Goal: Information Seeking & Learning: Learn about a topic

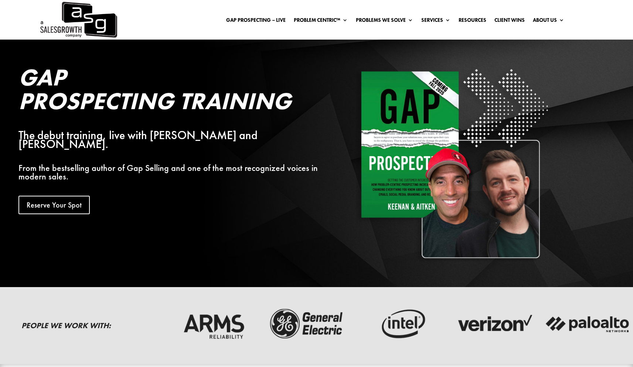
click at [102, 136] on div "The debut training, live with [PERSON_NAME] and [PERSON_NAME]." at bounding box center [172, 140] width 308 height 18
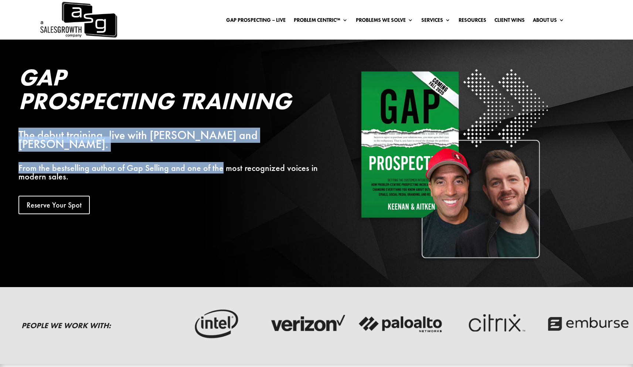
drag, startPoint x: 138, startPoint y: 120, endPoint x: 226, endPoint y: 168, distance: 100.1
click at [226, 168] on div "Gap Prospecting Training The debut training, live with Keenan and Will Aitken. …" at bounding box center [172, 139] width 308 height 149
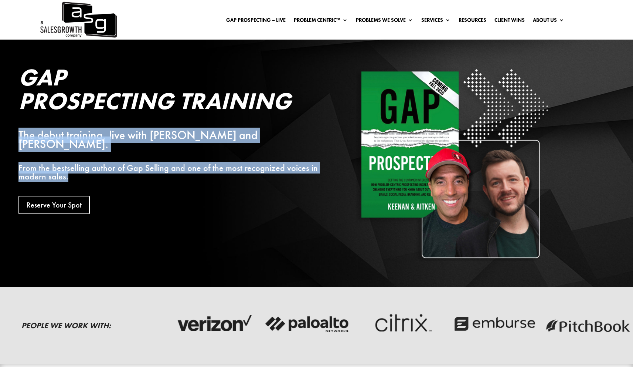
click at [226, 168] on p "From the bestselling author of Gap Selling and one of the most recognized voice…" at bounding box center [172, 172] width 308 height 18
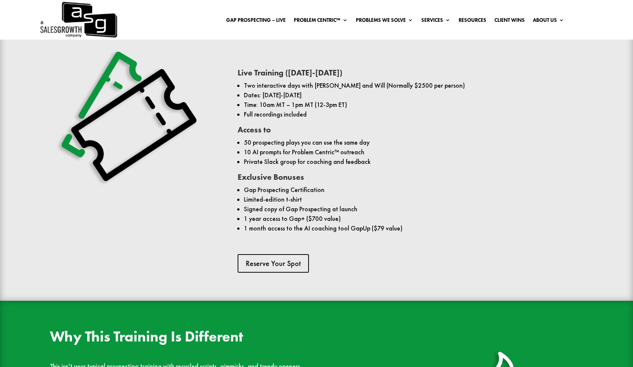
scroll to position [563, 0]
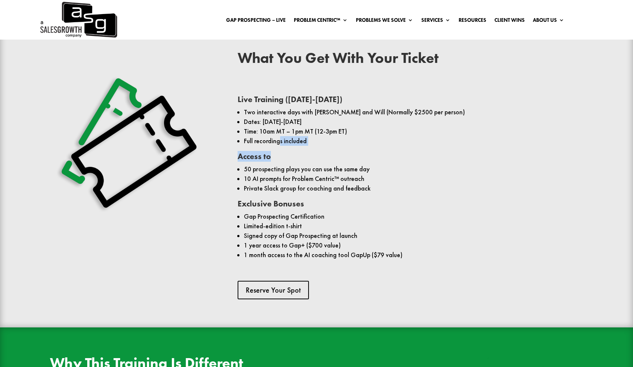
drag, startPoint x: 280, startPoint y: 140, endPoint x: 305, endPoint y: 157, distance: 30.7
click at [304, 156] on div "Live Training (October 29-30) Two interactive days with Keenan and Will (Normal…" at bounding box center [411, 175] width 346 height 182
drag, startPoint x: 283, startPoint y: 129, endPoint x: 284, endPoint y: 123, distance: 6.4
click at [283, 129] on li "Time: 10am MT – 1pm MT (12-3pm ET)" at bounding box center [413, 131] width 339 height 10
drag, startPoint x: 285, startPoint y: 119, endPoint x: 301, endPoint y: 123, distance: 16.2
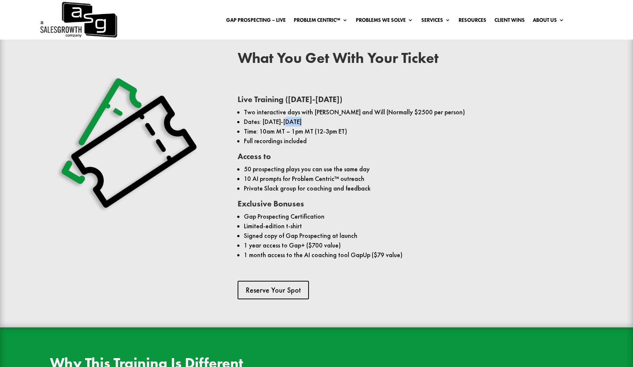
click at [301, 123] on li "Dates: [DATE]-[DATE]" at bounding box center [413, 122] width 339 height 10
copy li "29-30"
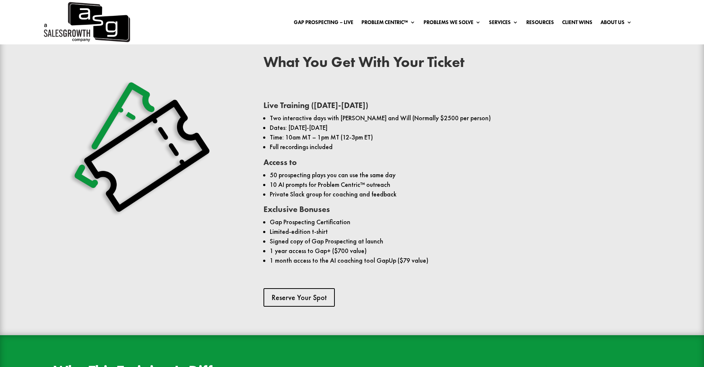
click at [296, 189] on li "Private Slack group for coaching and feedback" at bounding box center [460, 194] width 381 height 10
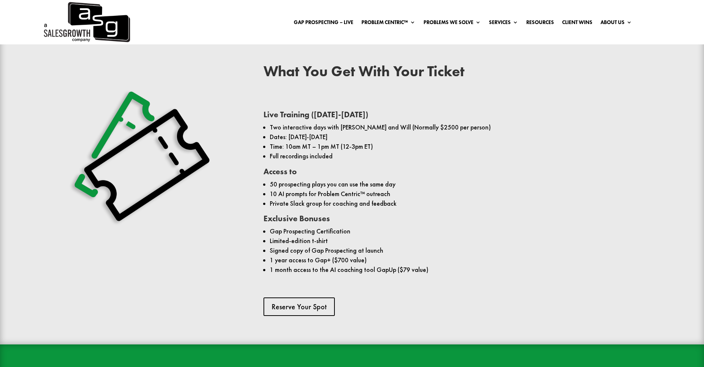
scroll to position [560, 0]
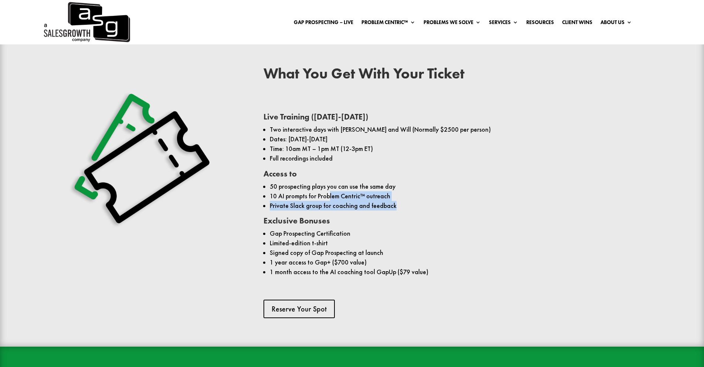
drag, startPoint x: 328, startPoint y: 182, endPoint x: 358, endPoint y: 198, distance: 33.9
click at [356, 197] on ul "50 prospecting plays you can use the same day 10 AI prompts for Problem Centric…" at bounding box center [457, 200] width 387 height 36
drag, startPoint x: 358, startPoint y: 198, endPoint x: 464, endPoint y: 260, distance: 122.7
click at [358, 198] on ul "50 prospecting plays you can use the same day 10 AI prompts for Problem Centric…" at bounding box center [457, 200] width 387 height 36
